Goal: Understand process/instructions

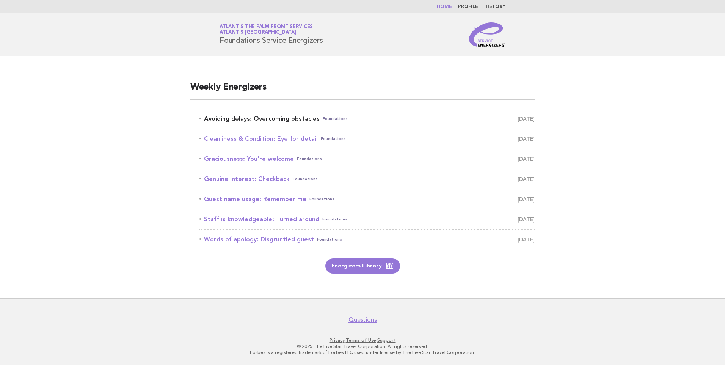
click at [275, 119] on link "Avoiding delays: Overcoming obstacles Foundations October 5" at bounding box center [366, 118] width 335 height 11
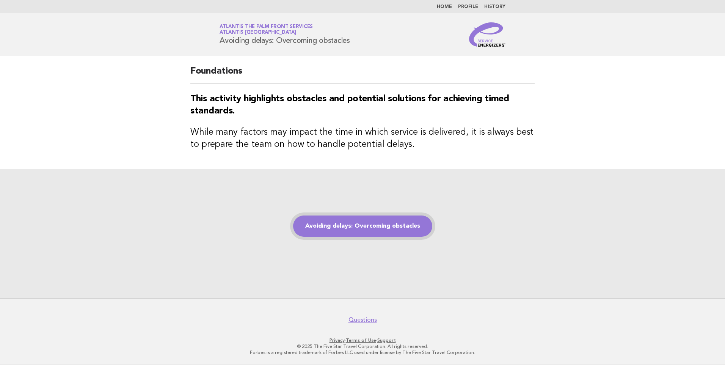
click at [355, 226] on link "Avoiding delays: Overcoming obstacles" at bounding box center [362, 225] width 139 height 21
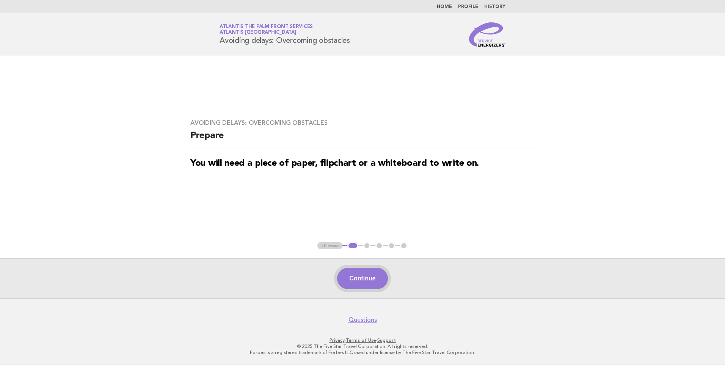
click at [357, 274] on button "Continue" at bounding box center [362, 278] width 50 height 21
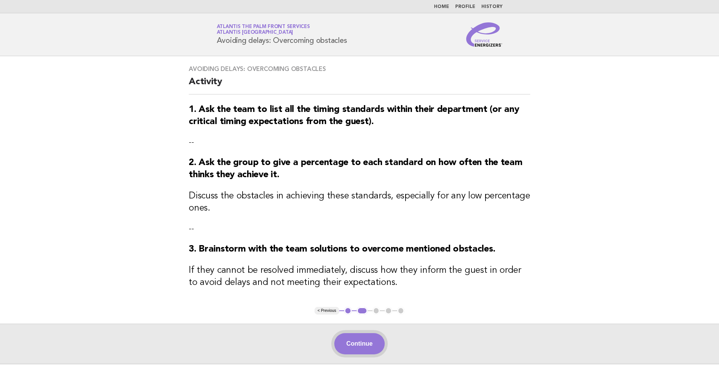
click at [353, 340] on button "Continue" at bounding box center [359, 343] width 50 height 21
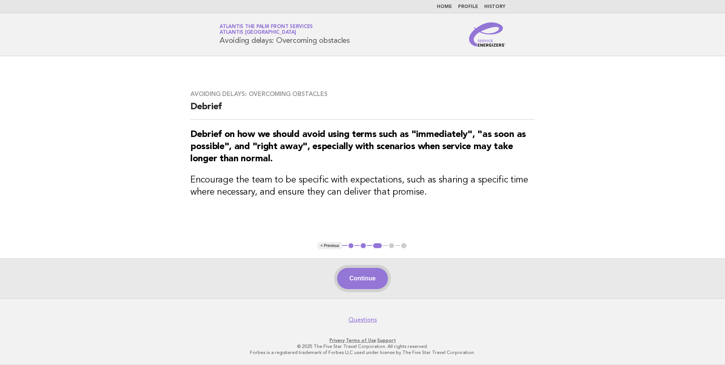
click at [362, 277] on button "Continue" at bounding box center [362, 278] width 50 height 21
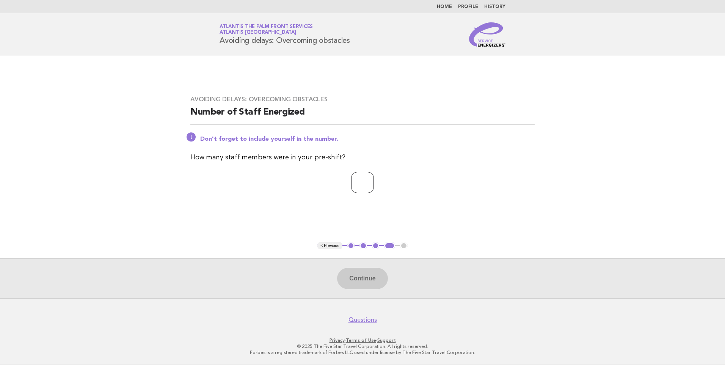
click at [353, 185] on input "number" at bounding box center [362, 182] width 23 height 21
type input "*"
drag, startPoint x: 360, startPoint y: 275, endPoint x: 359, endPoint y: 266, distance: 8.8
click at [360, 276] on button "Continue" at bounding box center [362, 278] width 50 height 21
